Goal: Navigation & Orientation: Go to known website

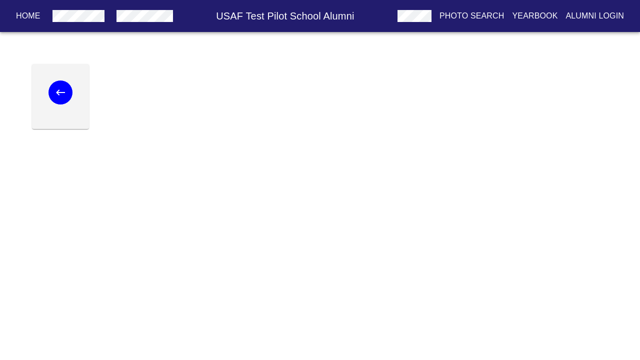
click at [61, 93] on icon "button" at bounding box center [60, 93] width 9 height 6
